Goal: Information Seeking & Learning: Learn about a topic

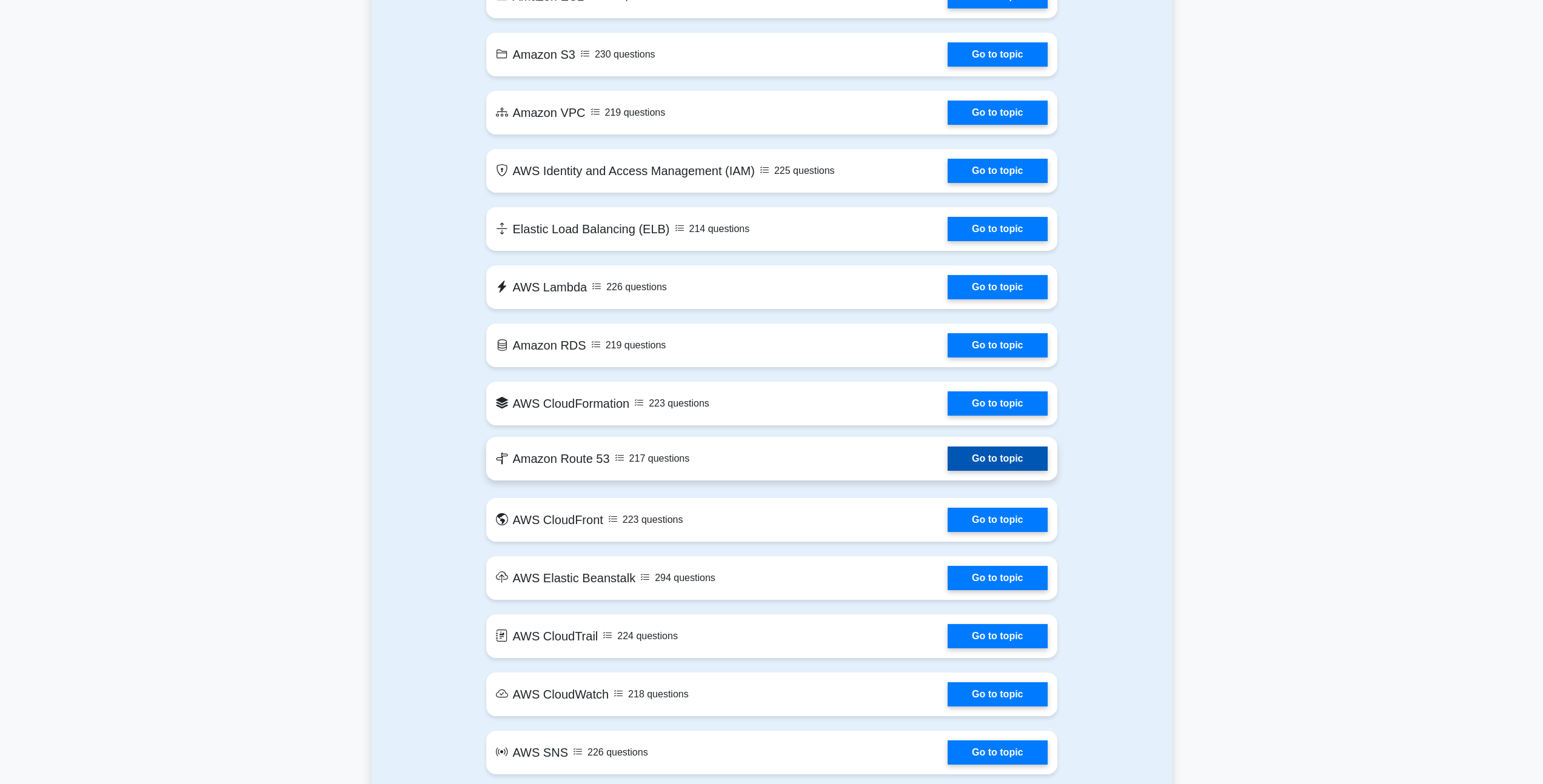
scroll to position [408, 0]
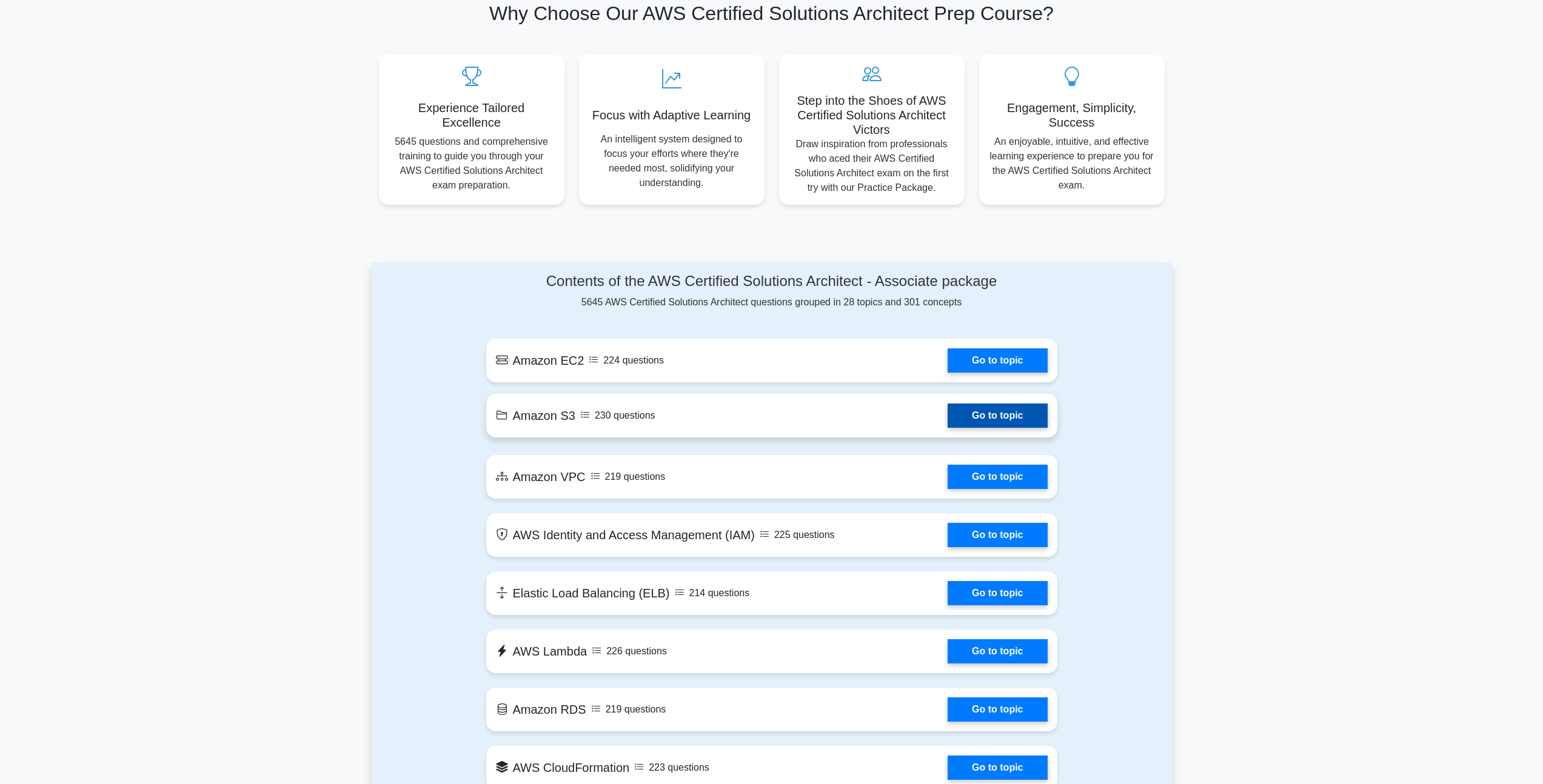
click at [1013, 418] on link "Go to topic" at bounding box center [997, 416] width 99 height 24
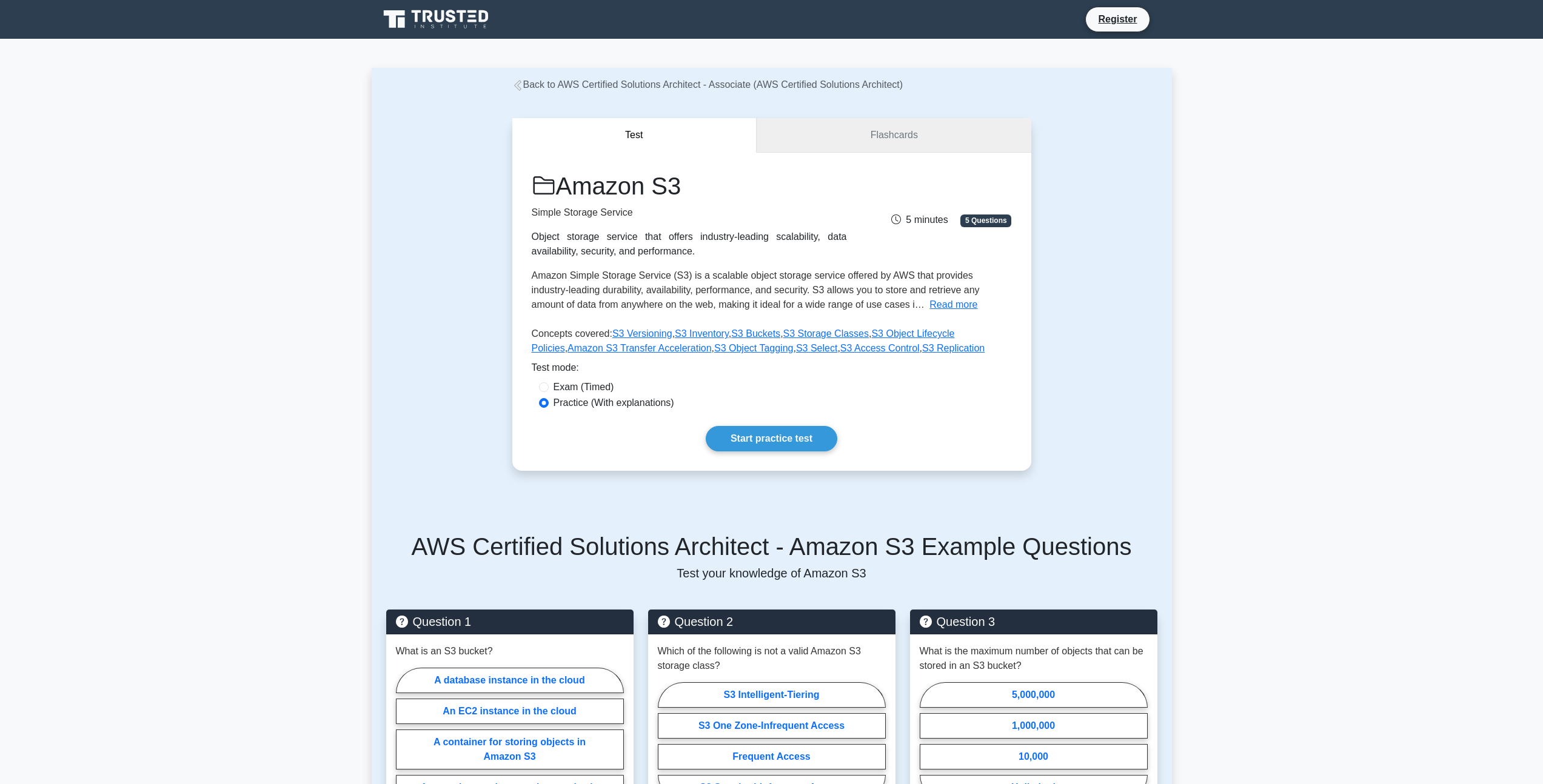
click at [870, 134] on link "Flashcards" at bounding box center [893, 135] width 274 height 35
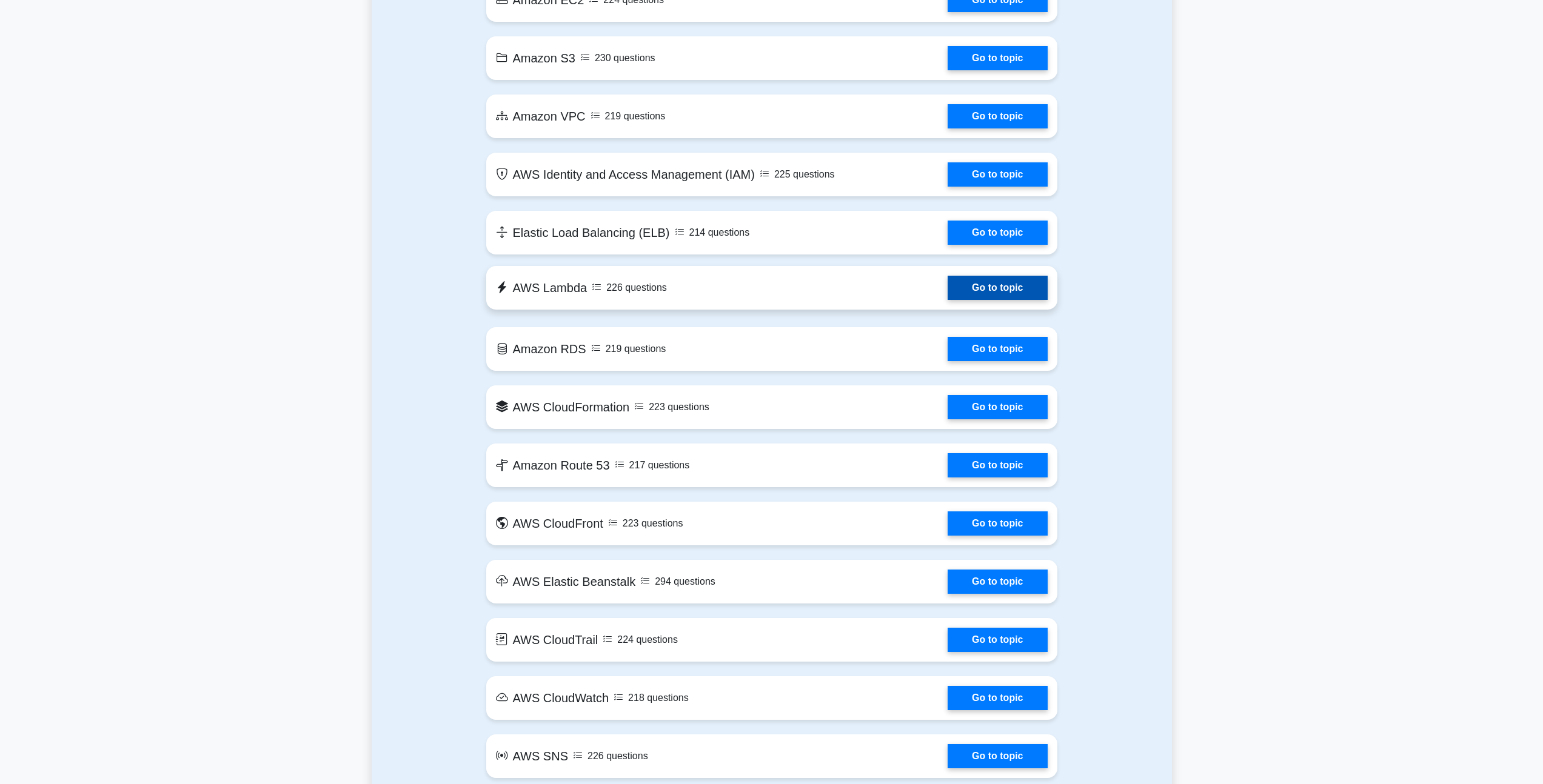
scroll to position [769, 0]
click at [947, 287] on link "Go to topic" at bounding box center [997, 287] width 99 height 24
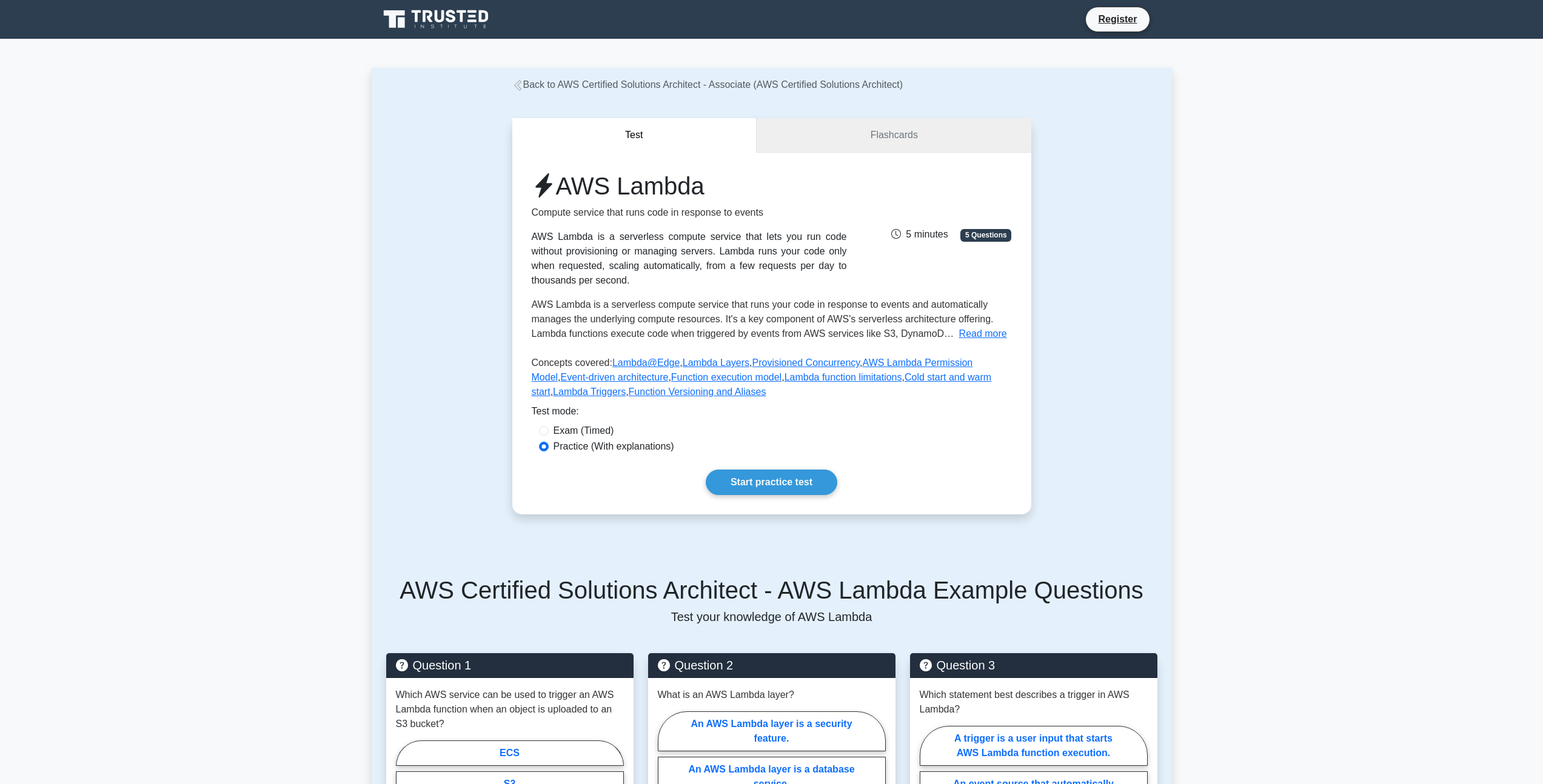
click at [887, 135] on link "Flashcards" at bounding box center [893, 135] width 274 height 35
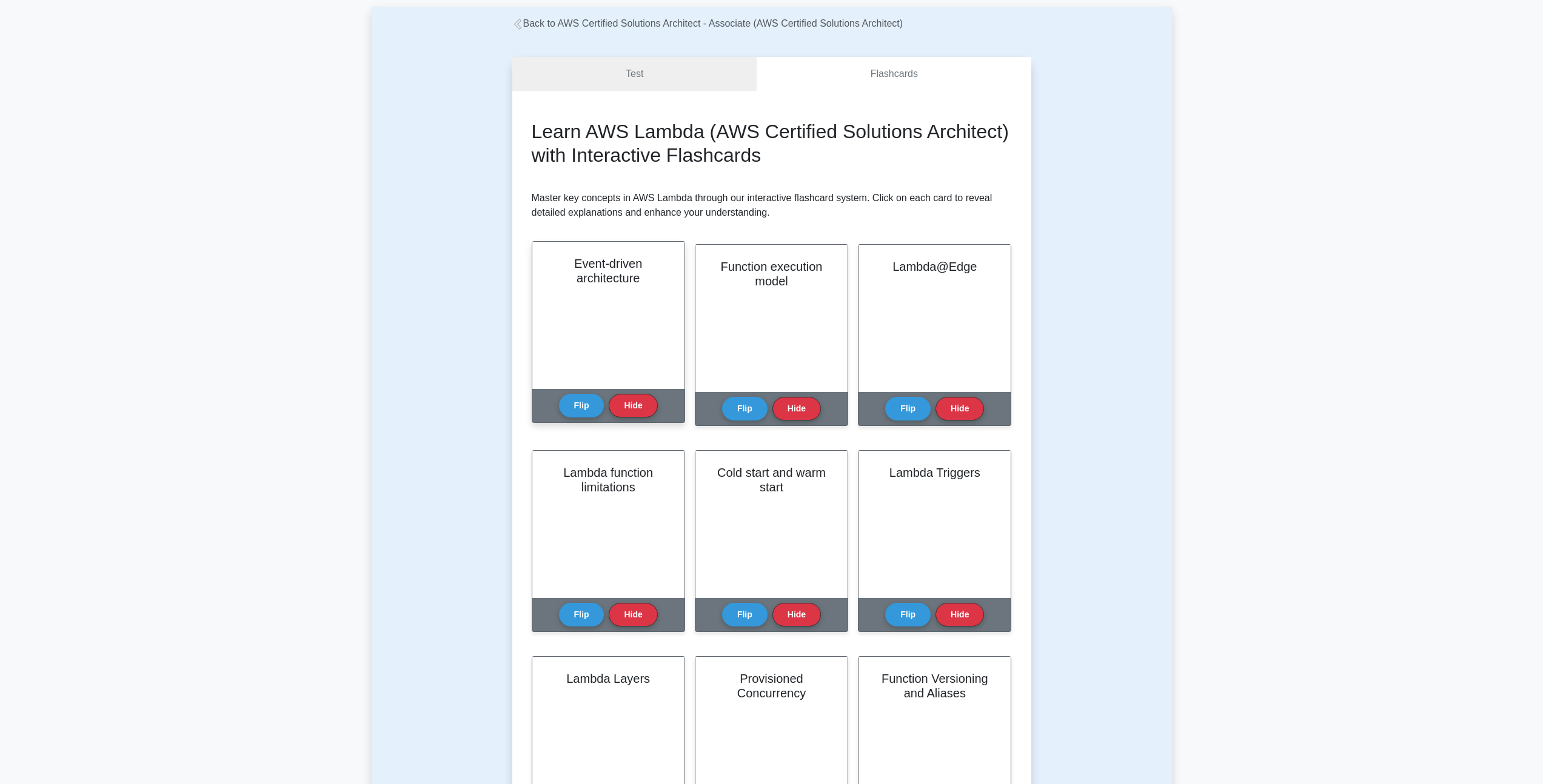
scroll to position [62, 0]
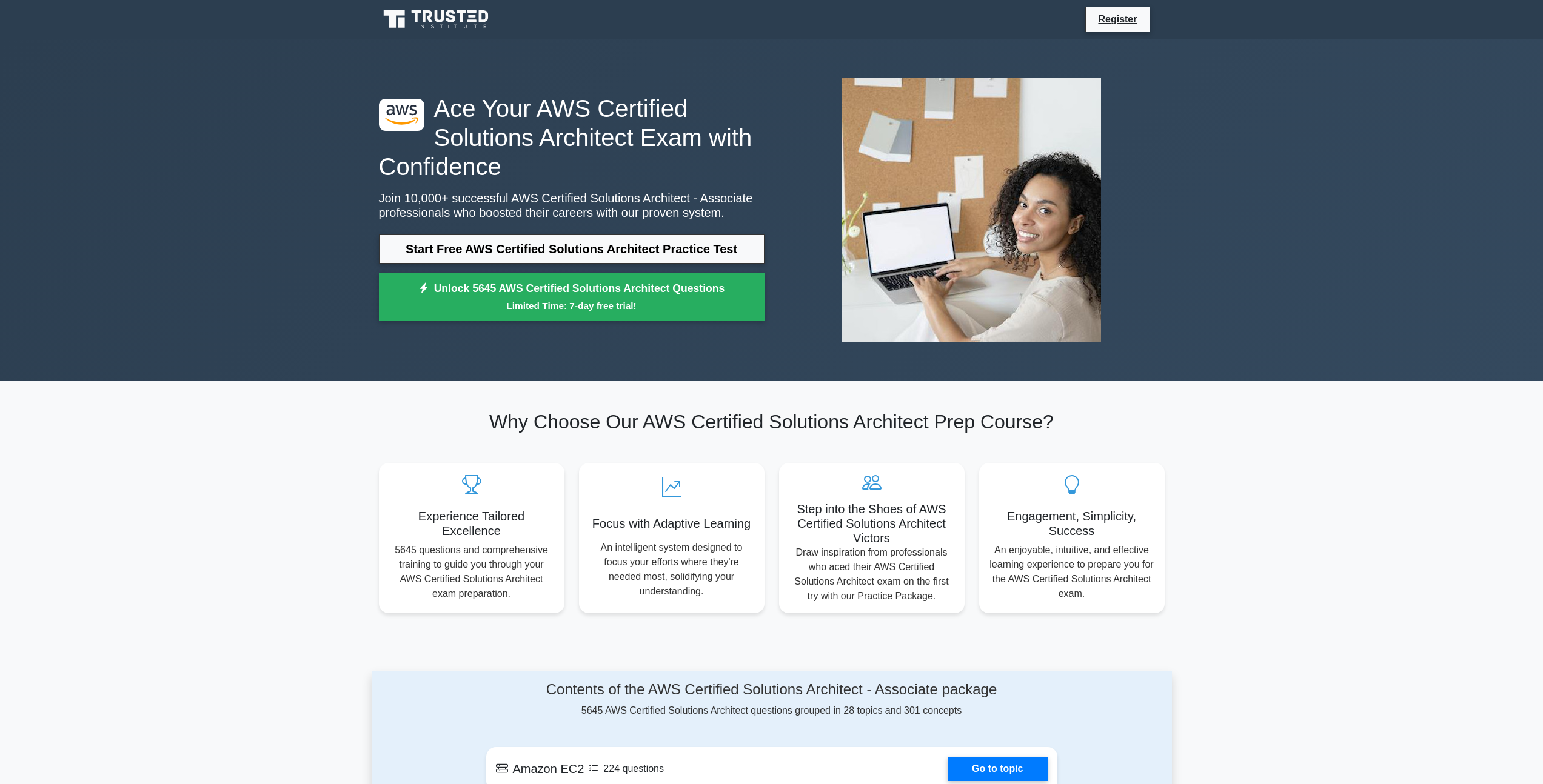
click at [449, 21] on icon at bounding box center [451, 16] width 9 height 13
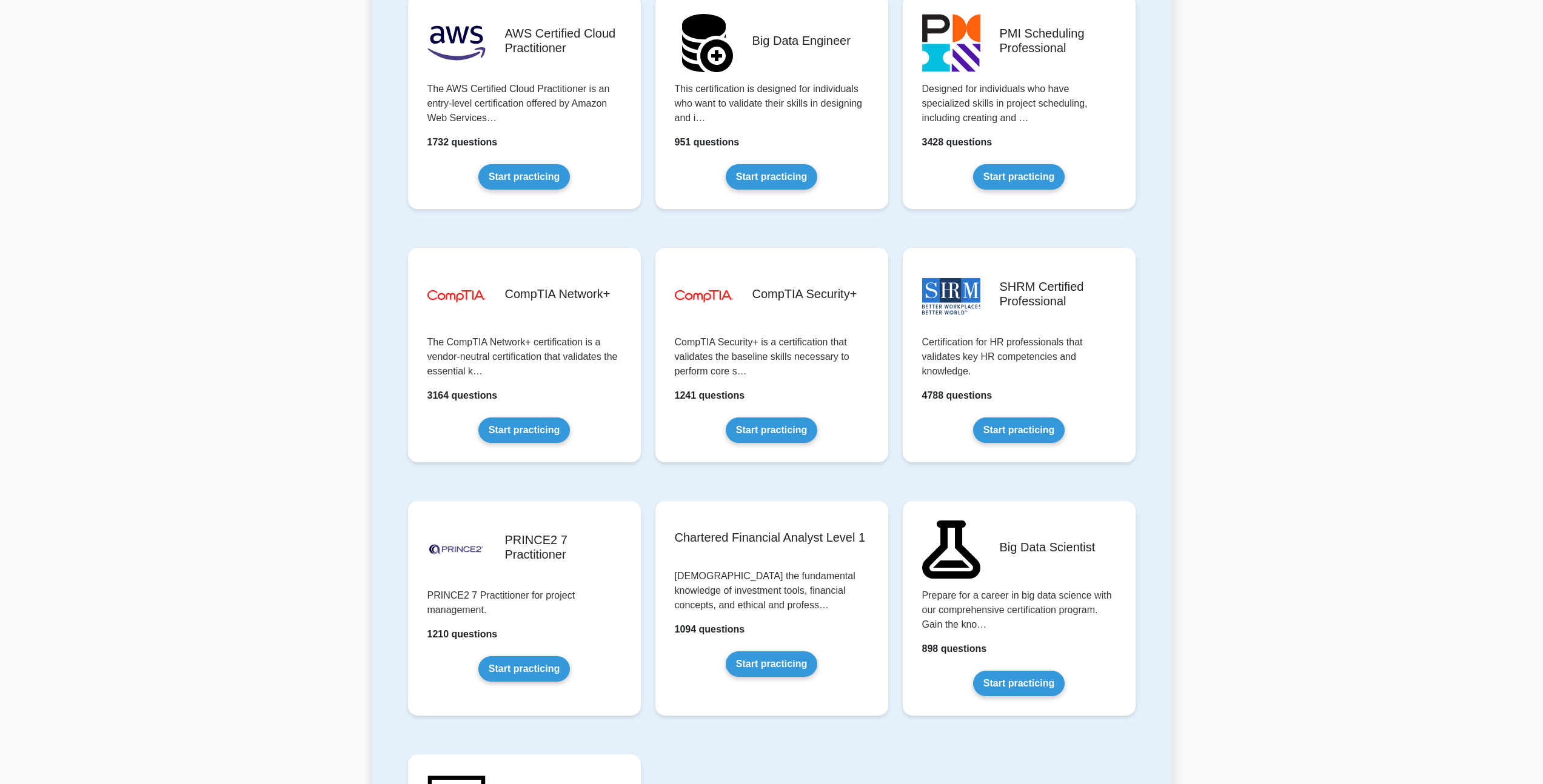
scroll to position [2019, 0]
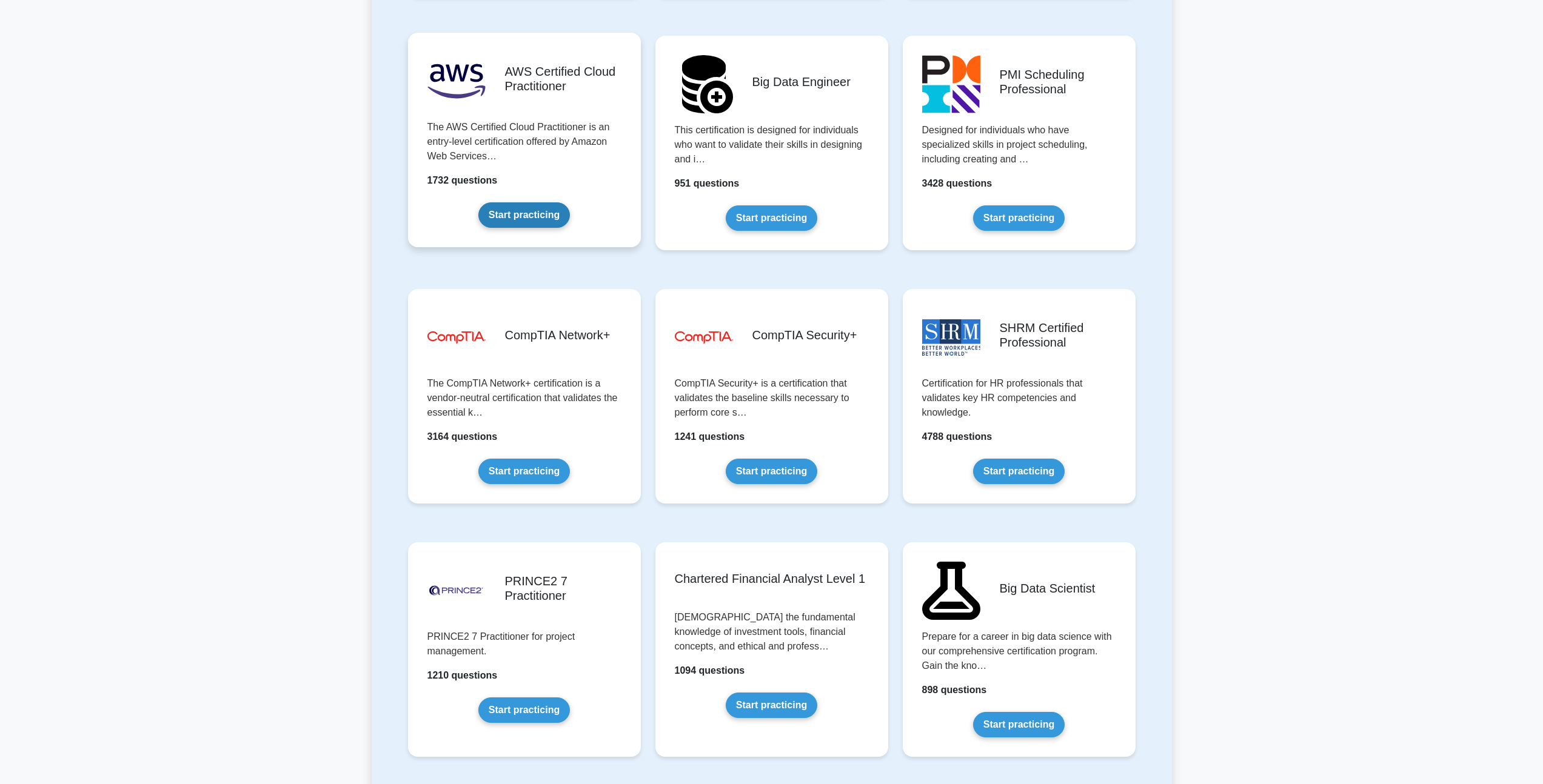
click at [517, 207] on link "Start practicing" at bounding box center [524, 215] width 91 height 25
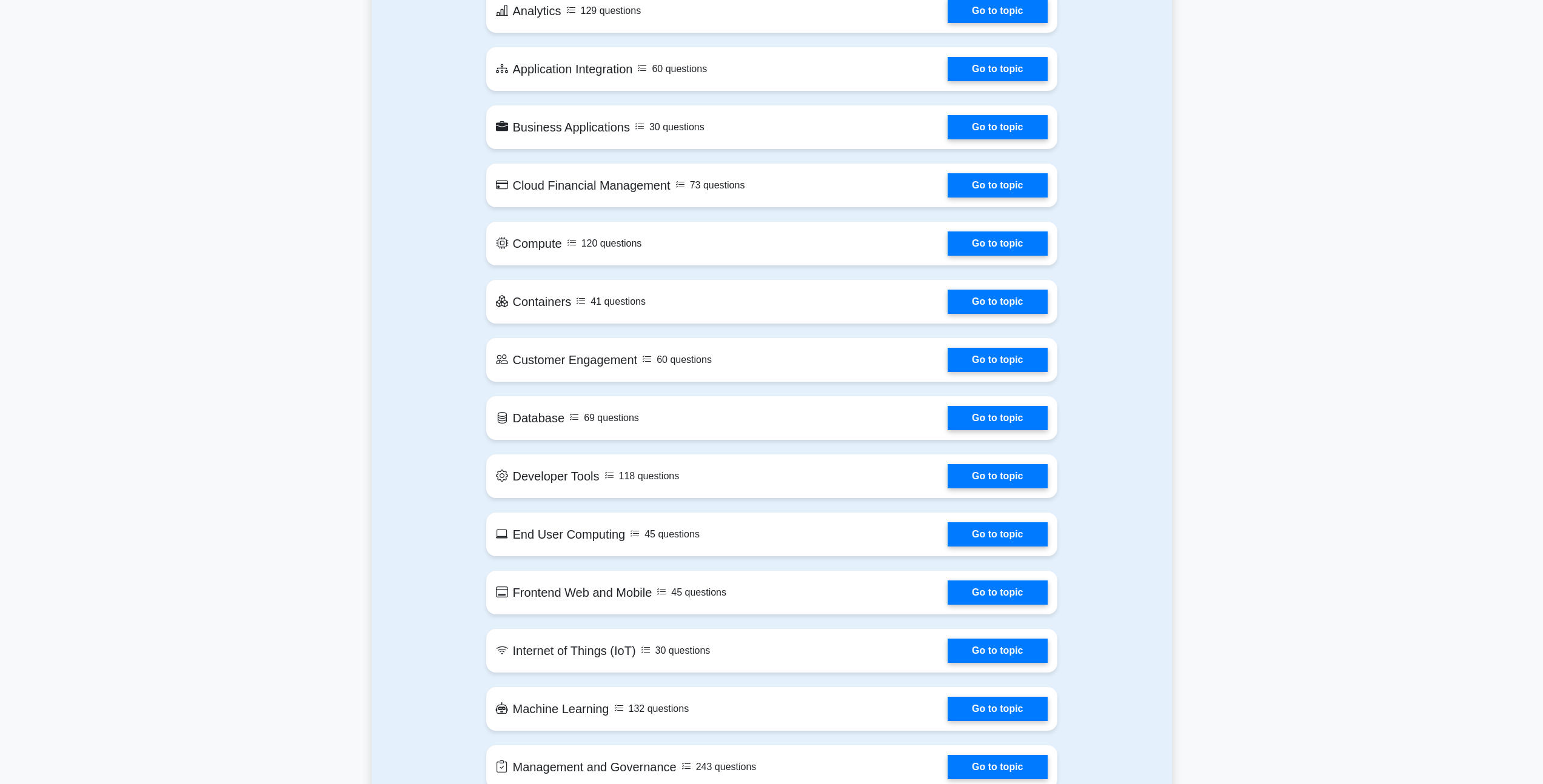
scroll to position [592, 0]
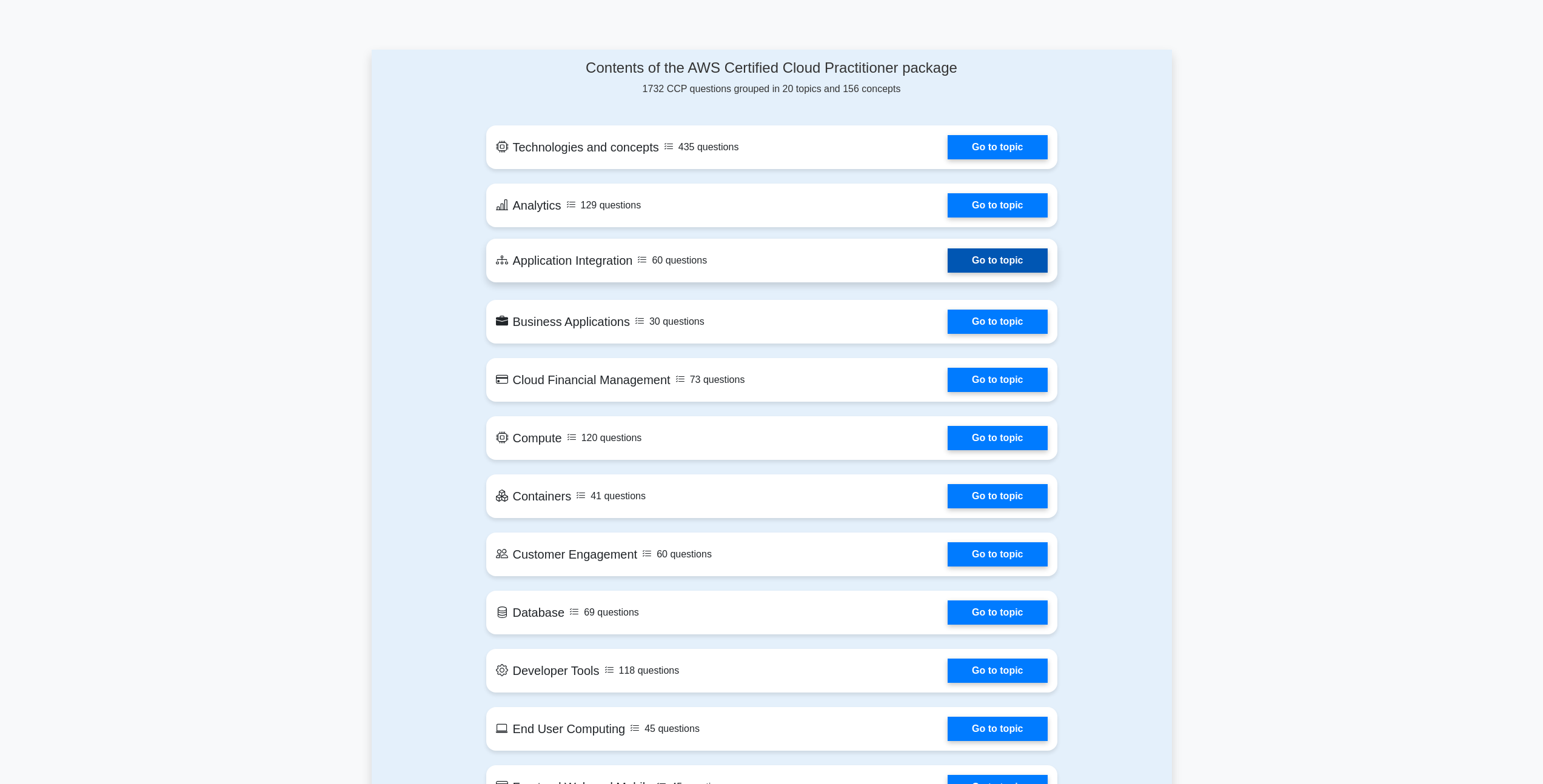
click at [986, 264] on link "Go to topic" at bounding box center [997, 260] width 99 height 24
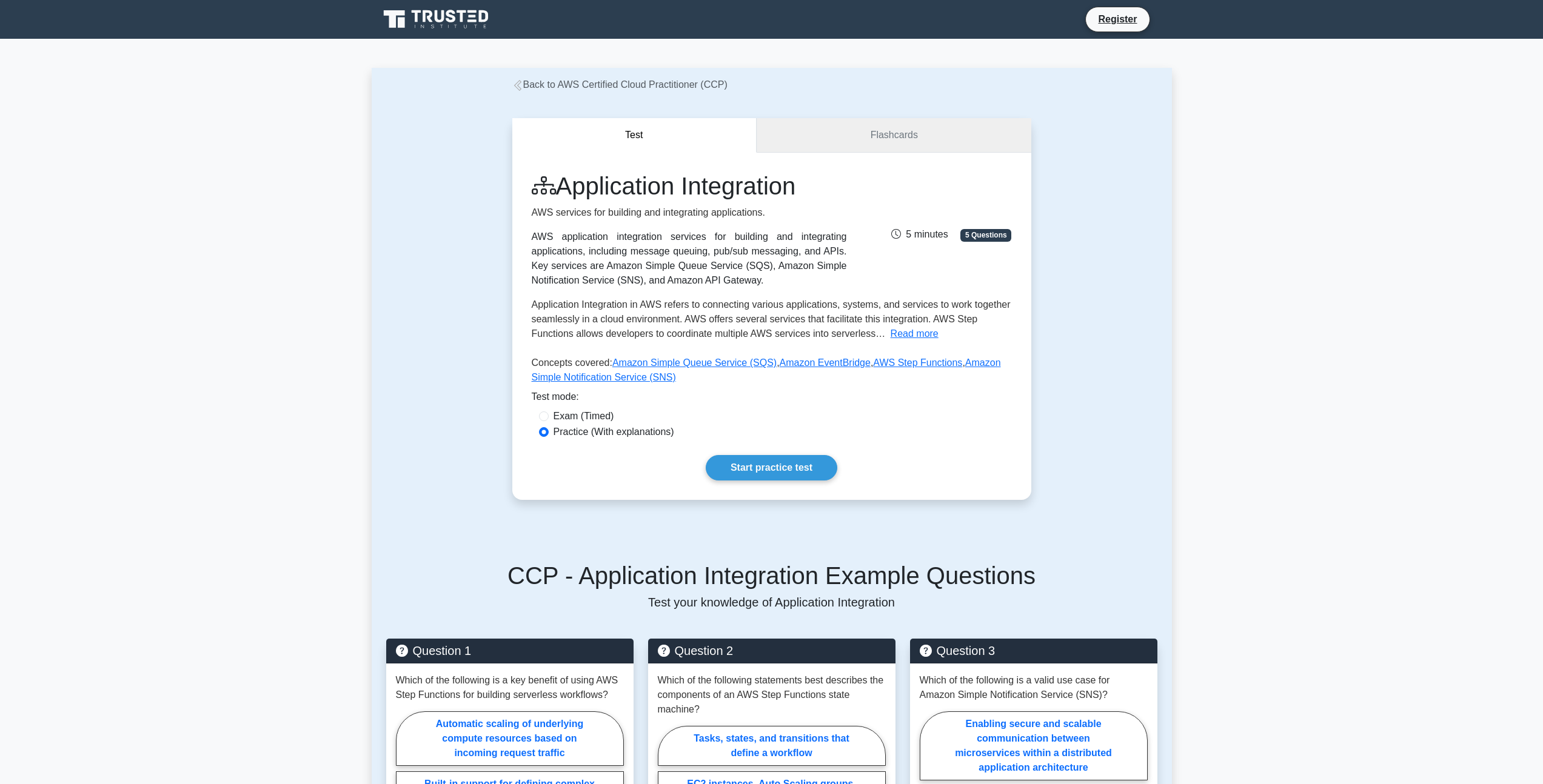
click at [880, 137] on link "Flashcards" at bounding box center [893, 135] width 274 height 35
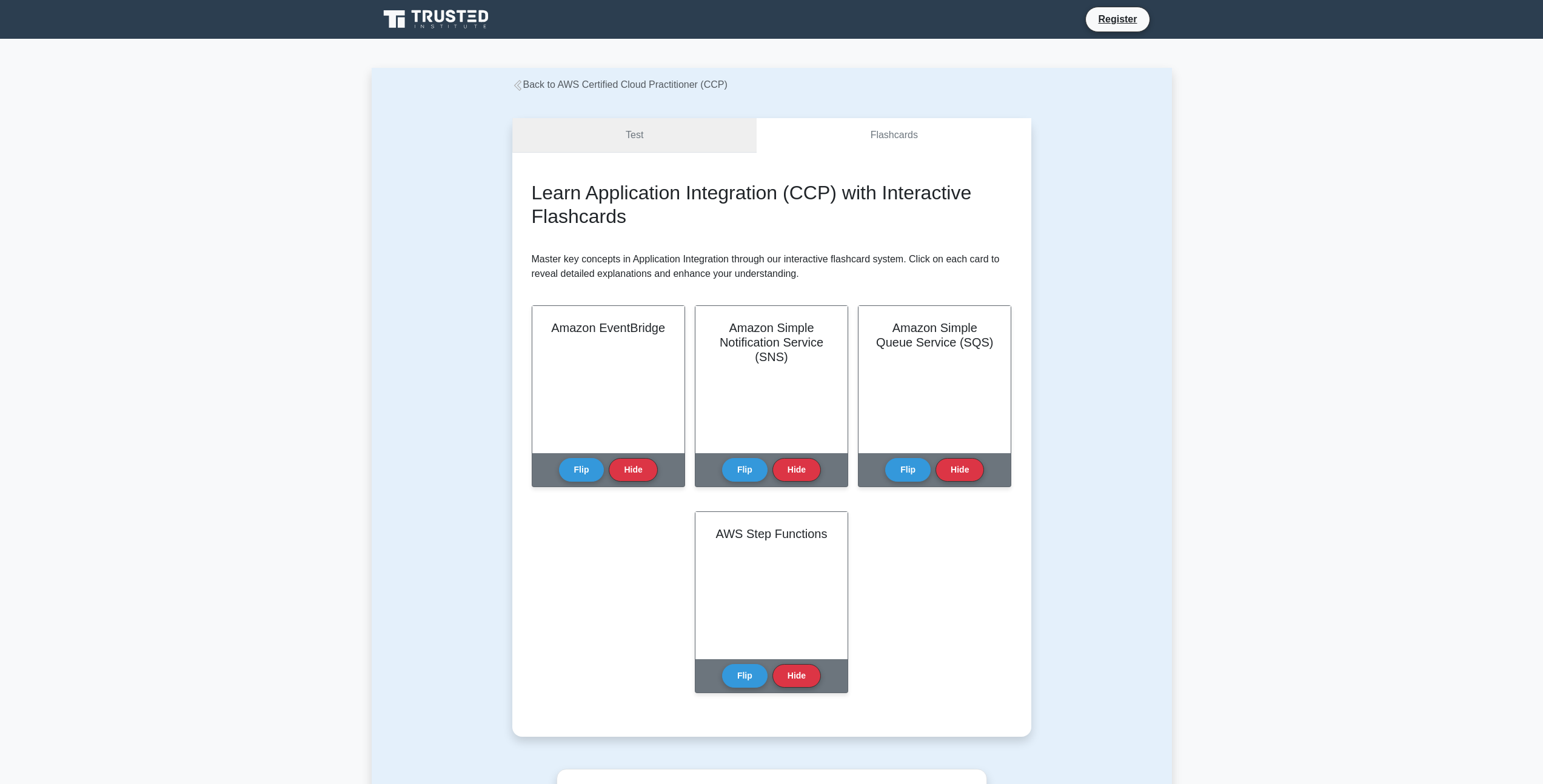
click at [557, 118] on link "Test" at bounding box center [635, 135] width 245 height 35
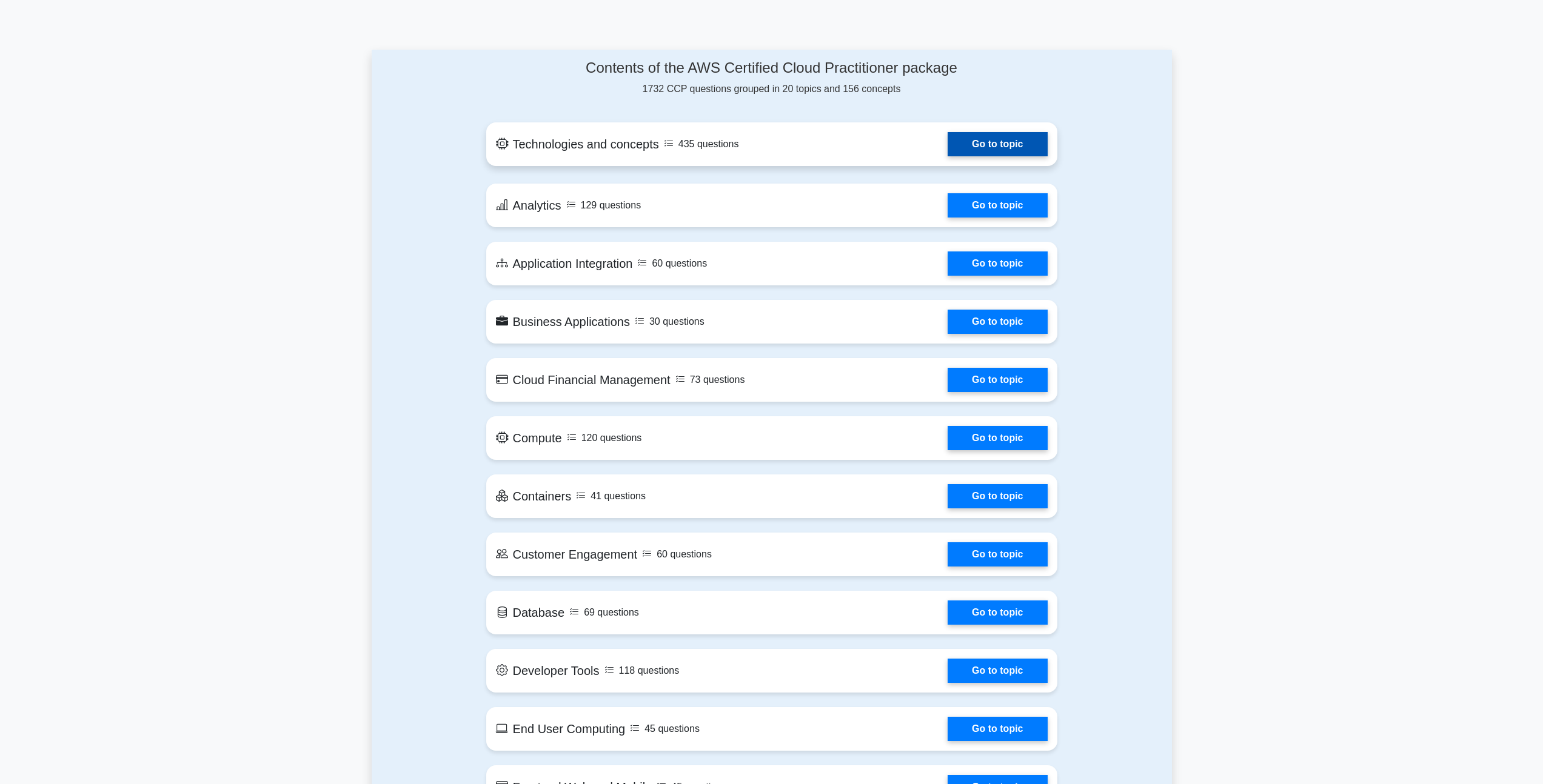
click at [974, 149] on link "Go to topic" at bounding box center [997, 144] width 99 height 24
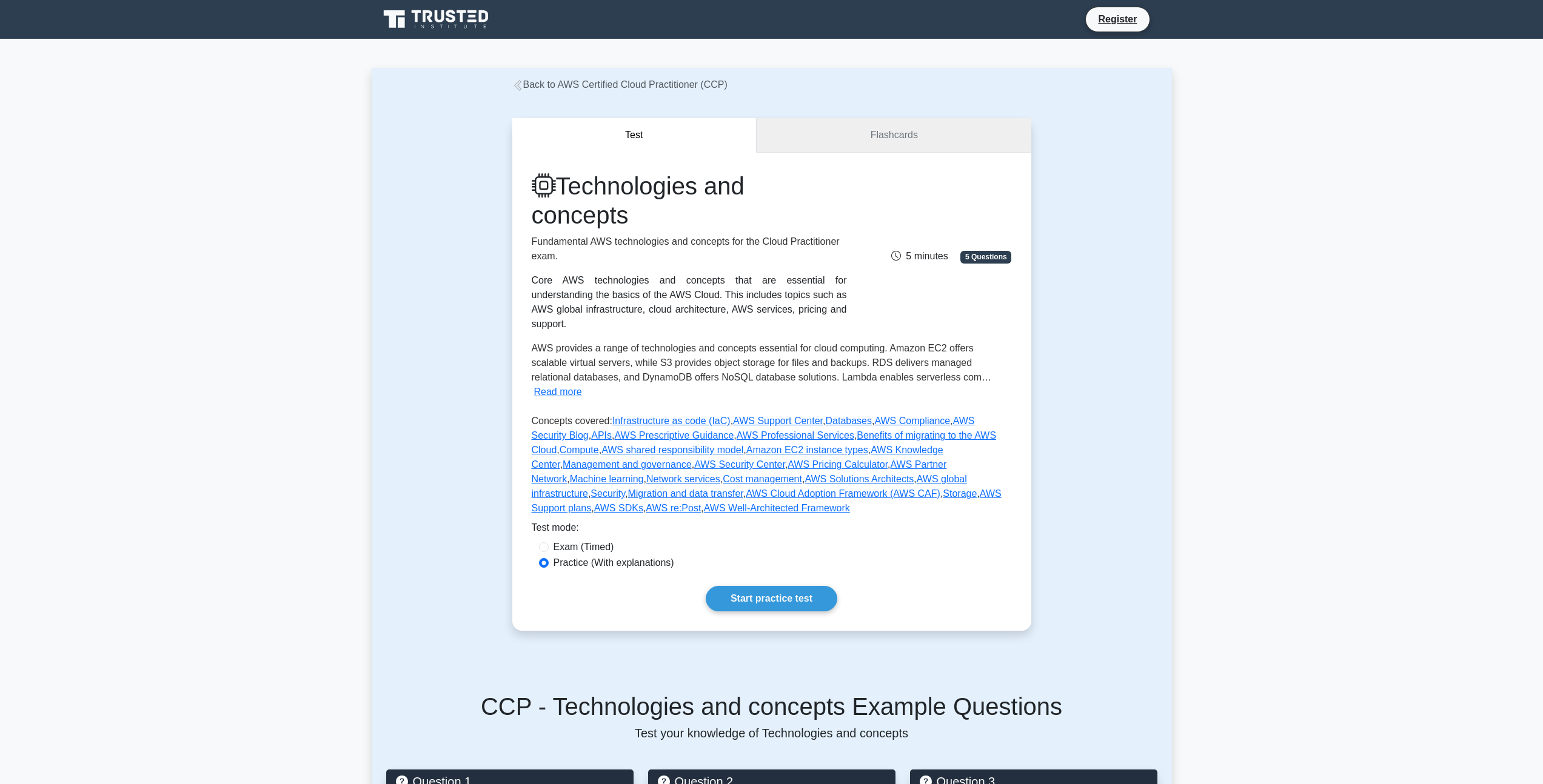
click at [868, 139] on link "Flashcards" at bounding box center [893, 135] width 274 height 35
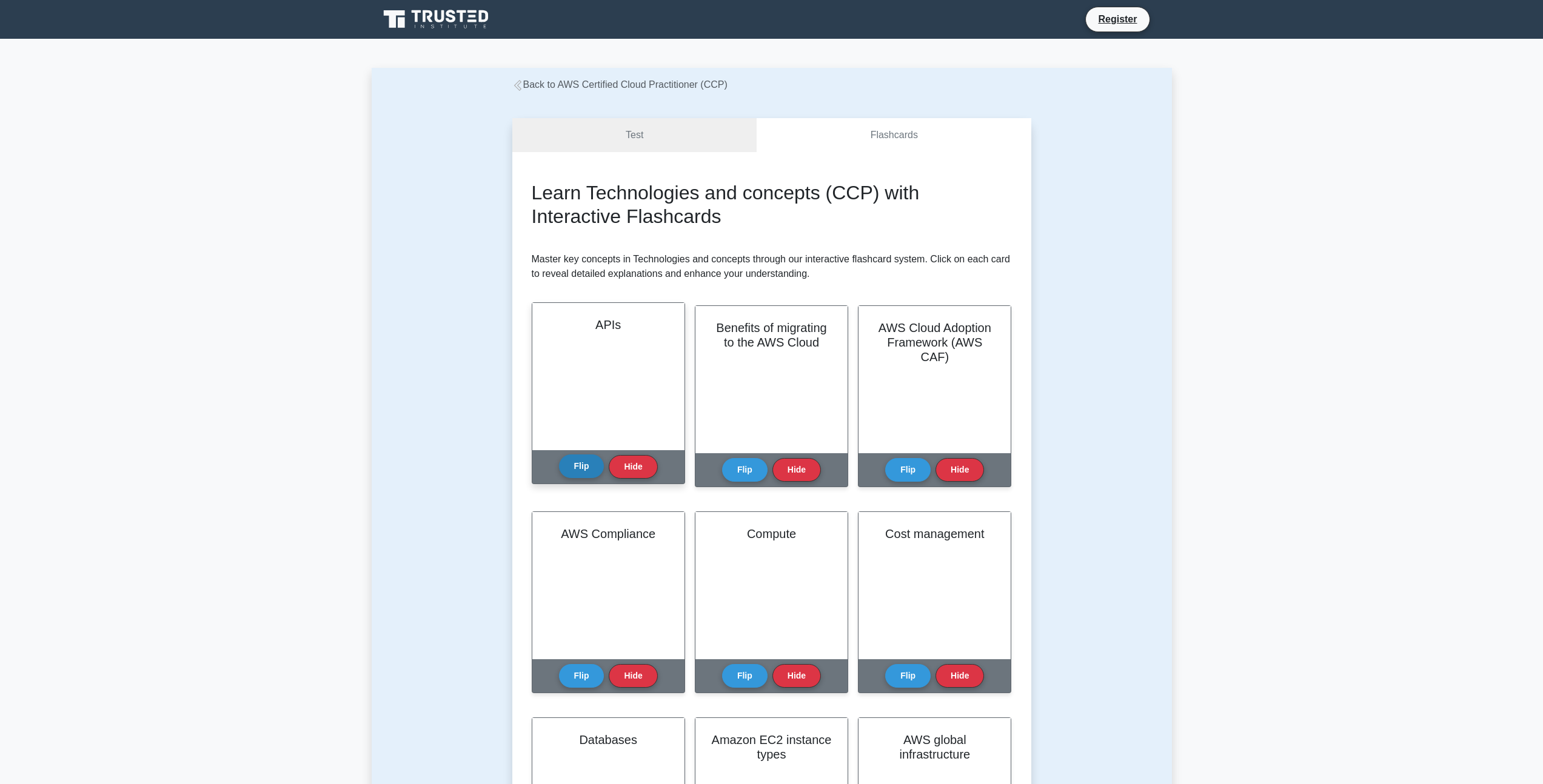
click at [584, 464] on button "Flip" at bounding box center [582, 466] width 46 height 24
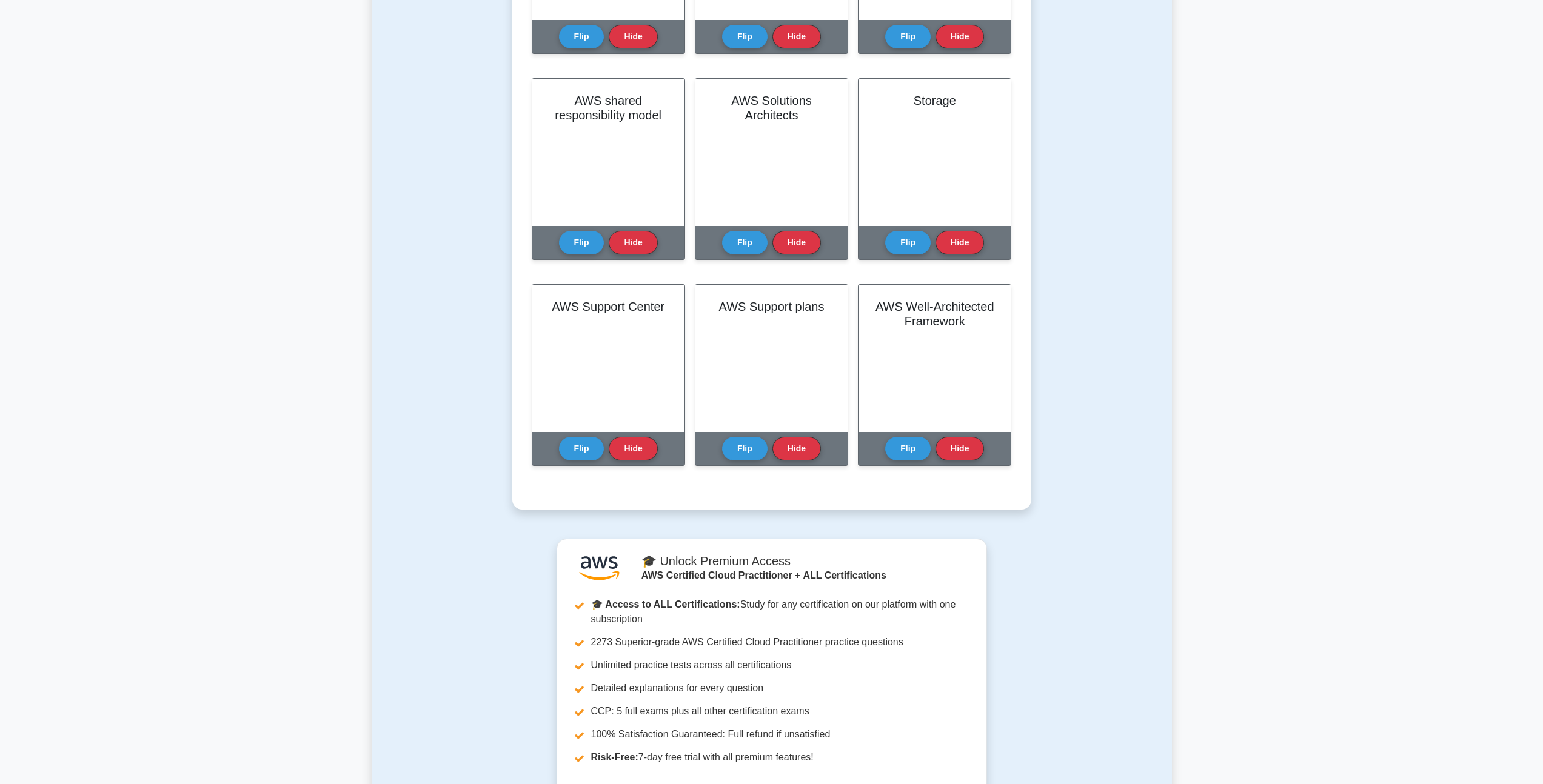
scroll to position [2134, 0]
